Goal: Navigation & Orientation: Understand site structure

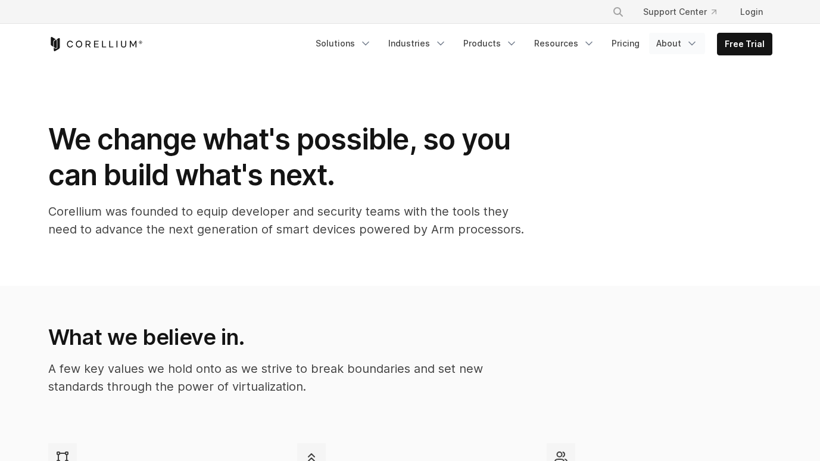
click at [689, 48] on icon "Navigation Menu" at bounding box center [692, 43] width 12 height 12
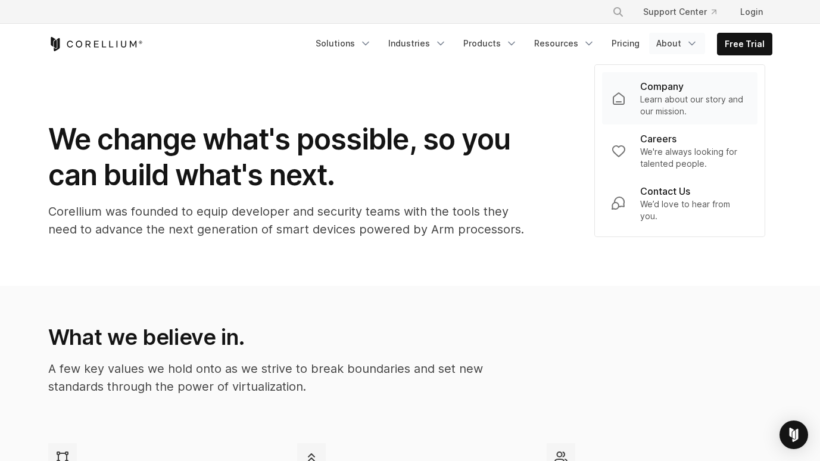
click at [668, 90] on p "Company" at bounding box center [661, 86] width 43 height 14
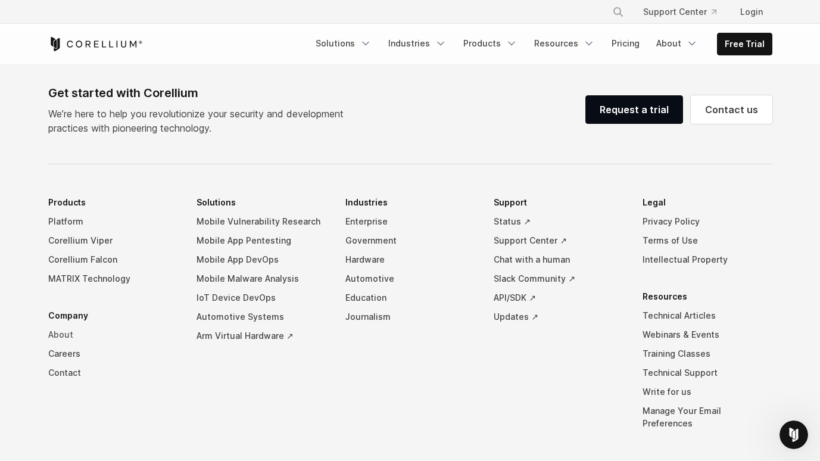
scroll to position [2024, 0]
click at [60, 211] on link "Platform" at bounding box center [113, 220] width 130 height 19
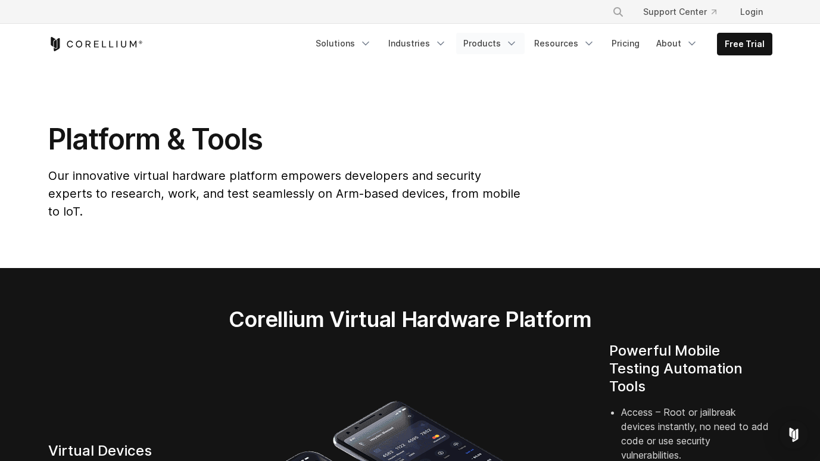
click at [507, 49] on link "Products" at bounding box center [490, 43] width 68 height 21
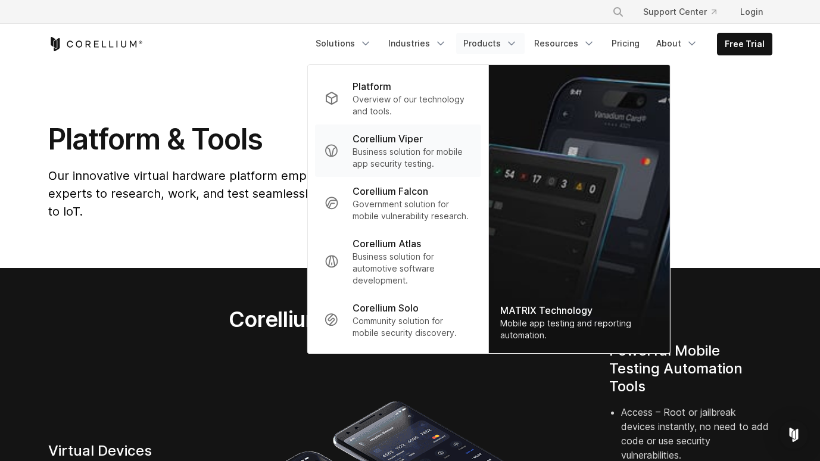
click at [399, 130] on link "Corellium Viper Business solution for mobile app security testing." at bounding box center [397, 150] width 166 height 52
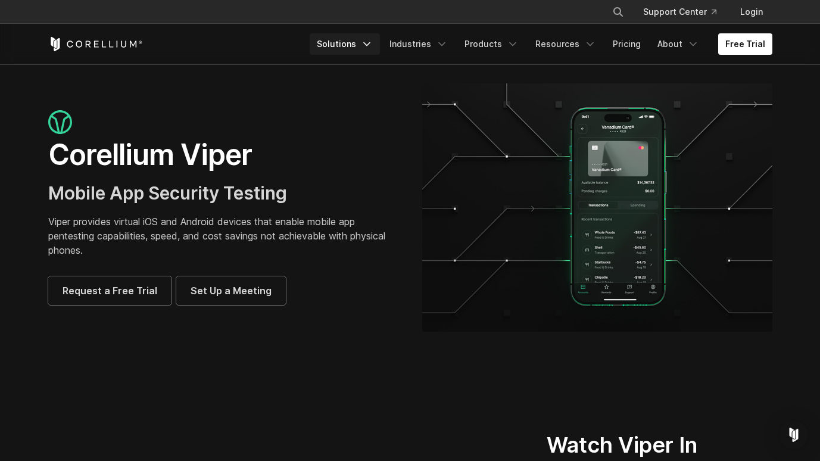
click at [368, 45] on link "Solutions" at bounding box center [345, 43] width 70 height 21
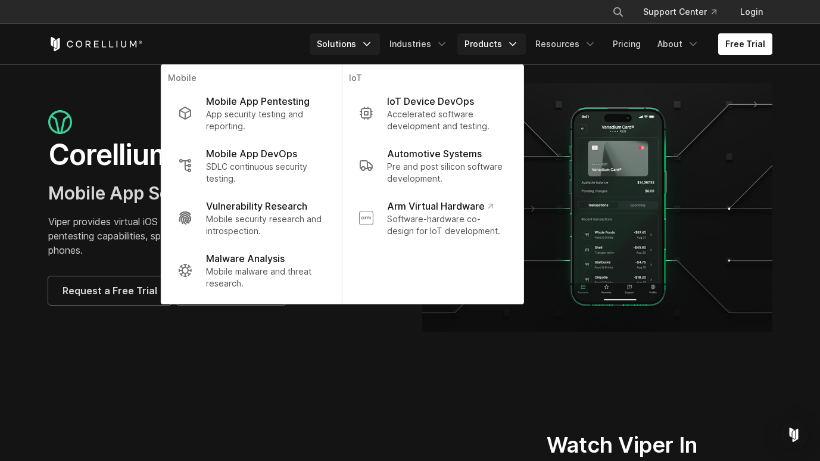
click at [518, 45] on icon "Navigation Menu" at bounding box center [513, 44] width 12 height 12
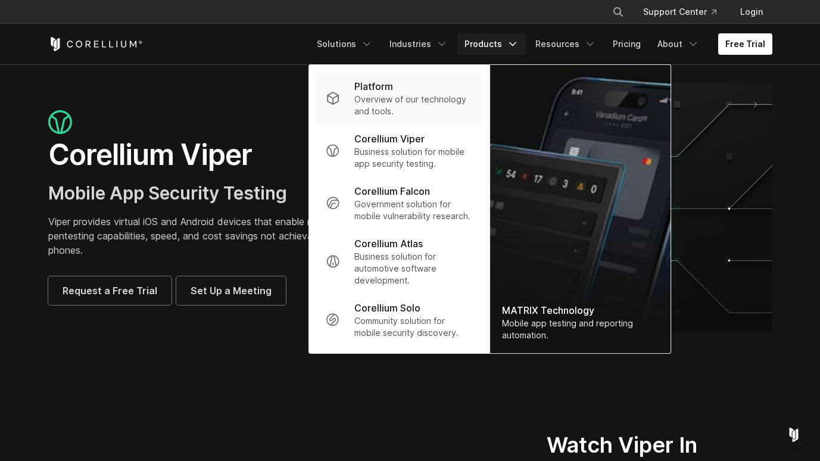
click at [404, 89] on div "Platform" at bounding box center [413, 86] width 118 height 14
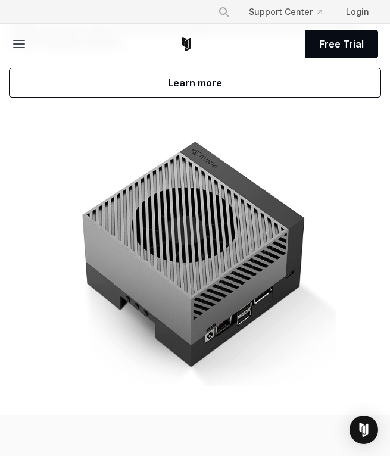
scroll to position [4887, 0]
